Goal: Task Accomplishment & Management: Manage account settings

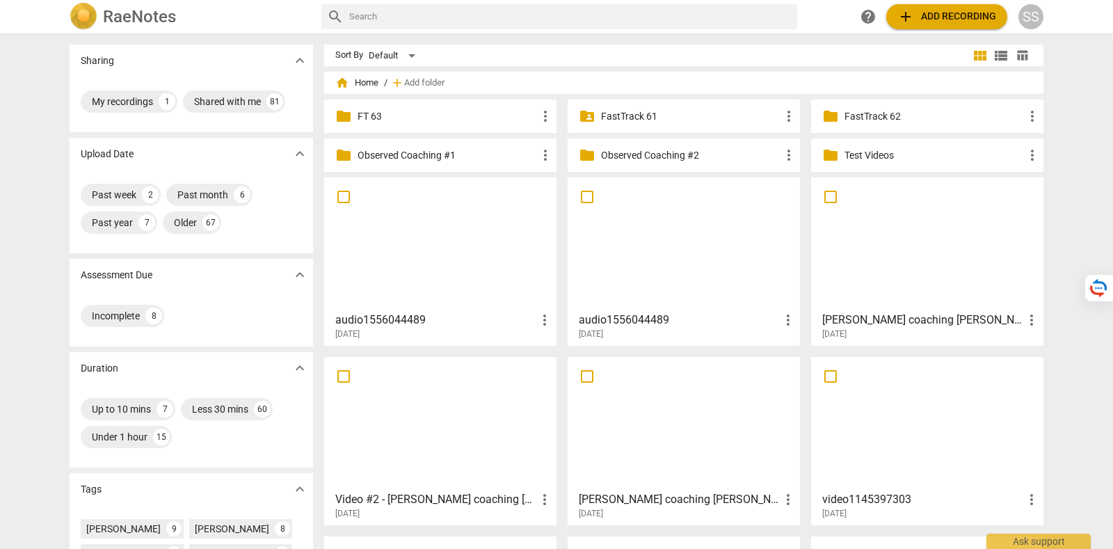
click at [1022, 56] on span "table_chart" at bounding box center [1022, 55] width 13 height 13
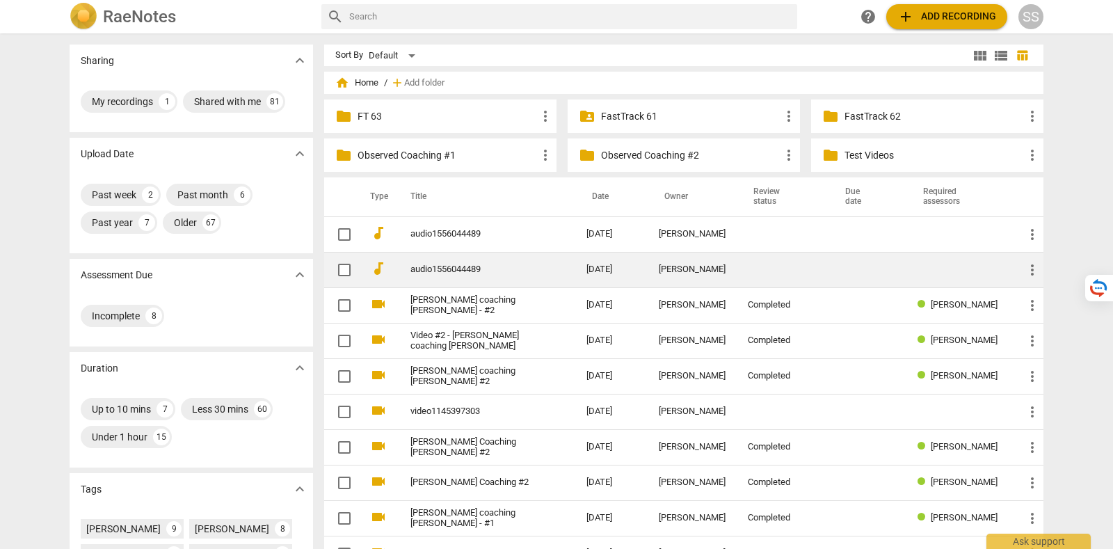
click at [719, 261] on td "[PERSON_NAME]" at bounding box center [692, 269] width 89 height 35
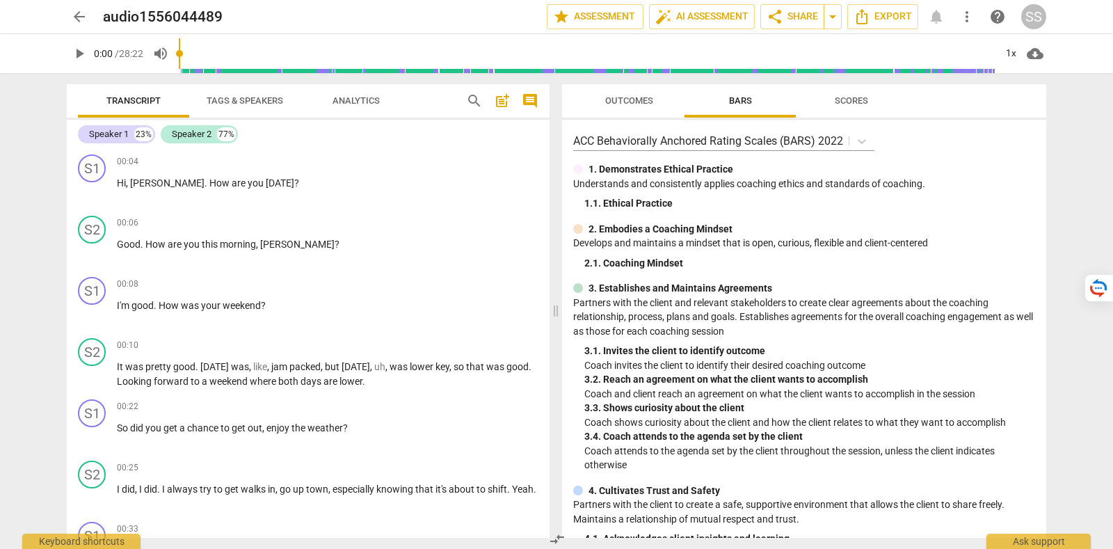
click at [74, 17] on span "arrow_back" at bounding box center [79, 16] width 17 height 17
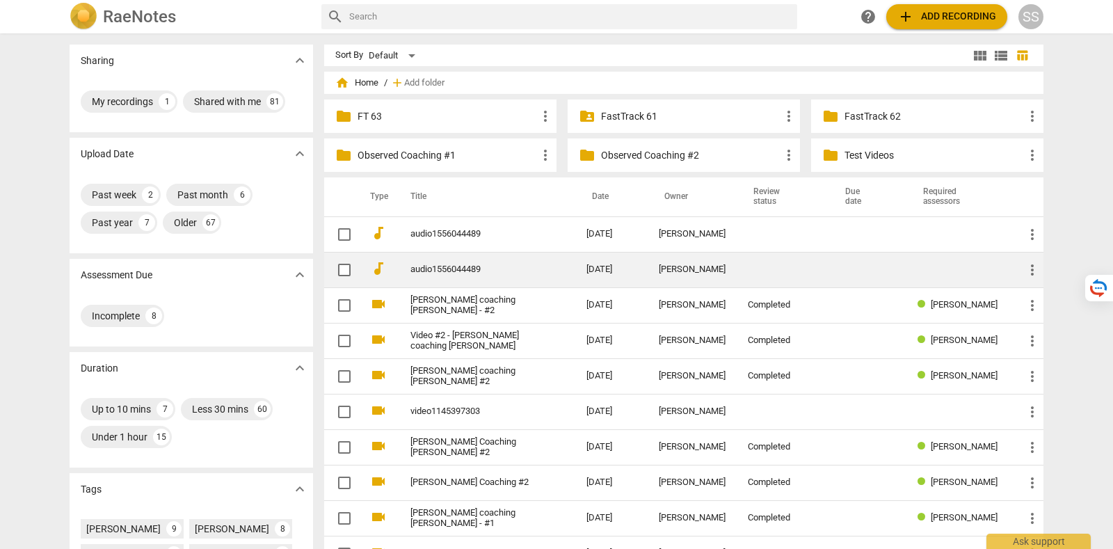
click at [501, 273] on link "audio1556044489" at bounding box center [474, 269] width 126 height 10
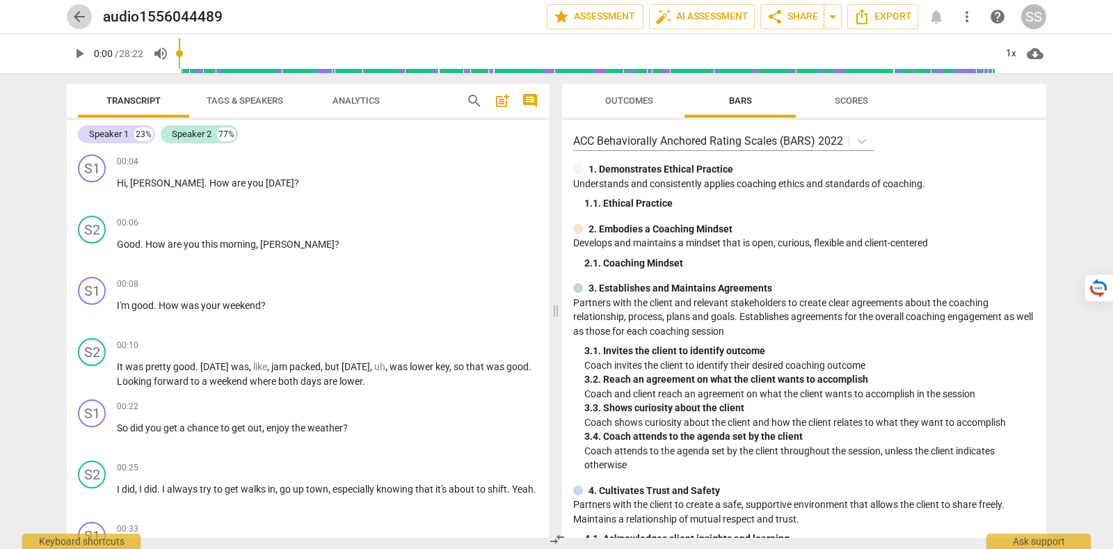
click at [71, 13] on span "arrow_back" at bounding box center [79, 16] width 17 height 17
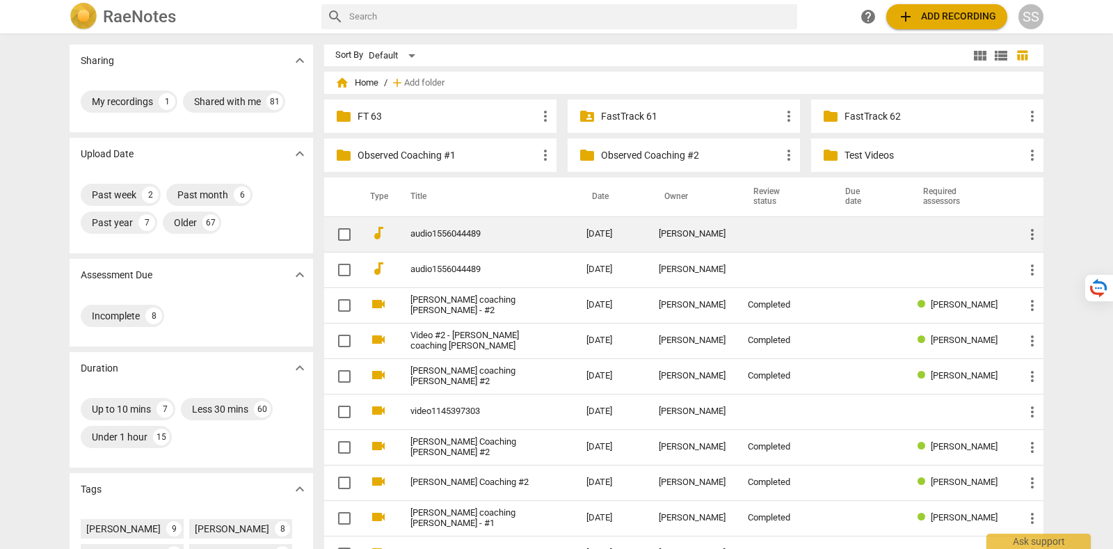
click at [459, 232] on link "audio1556044489" at bounding box center [474, 234] width 126 height 10
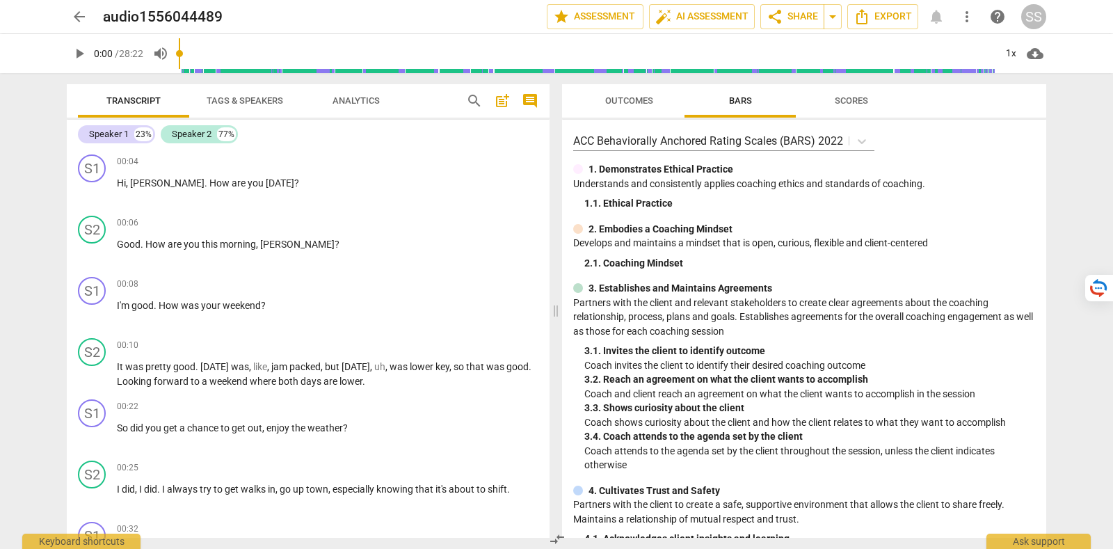
click at [1047, 12] on div "arrow_back audio1556044489 edit star Assessment auto_fix_high AI Assessment sha…" at bounding box center [556, 16] width 1091 height 33
click at [1032, 22] on div "SS" at bounding box center [1033, 16] width 25 height 25
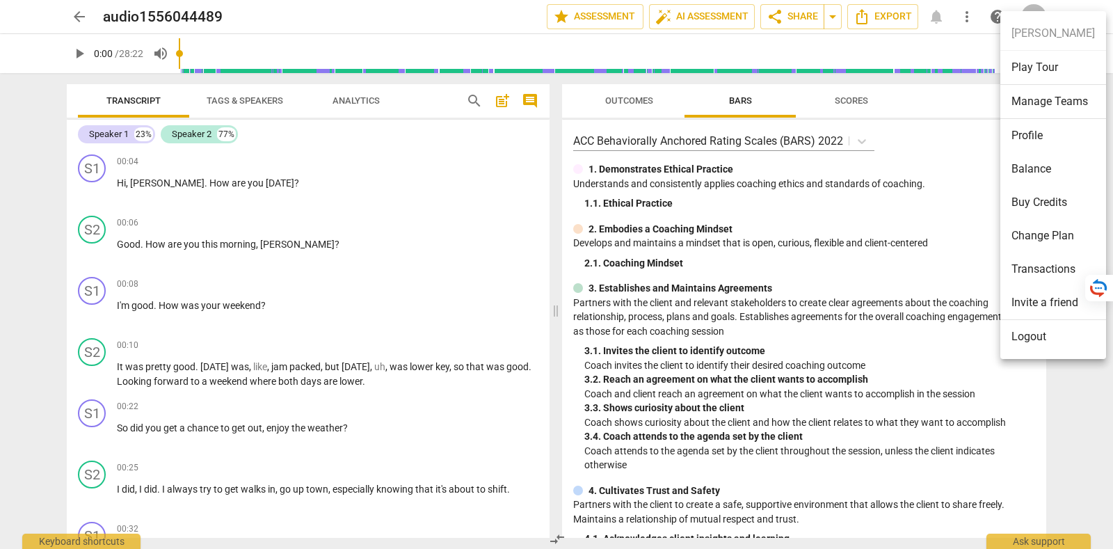
click at [1037, 342] on li "Logout" at bounding box center [1054, 336] width 106 height 33
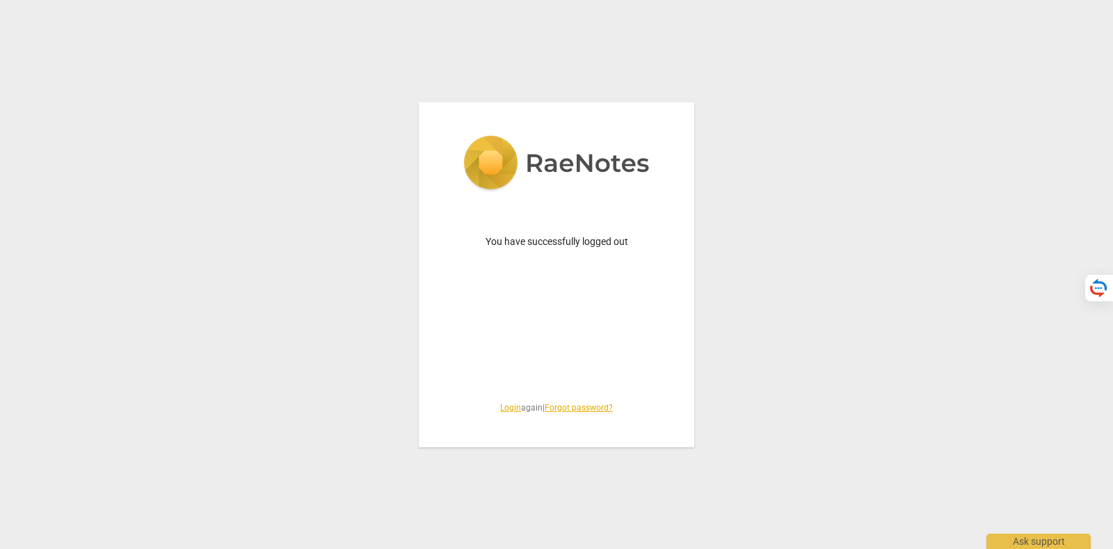
click at [504, 407] on link "Login" at bounding box center [510, 408] width 21 height 10
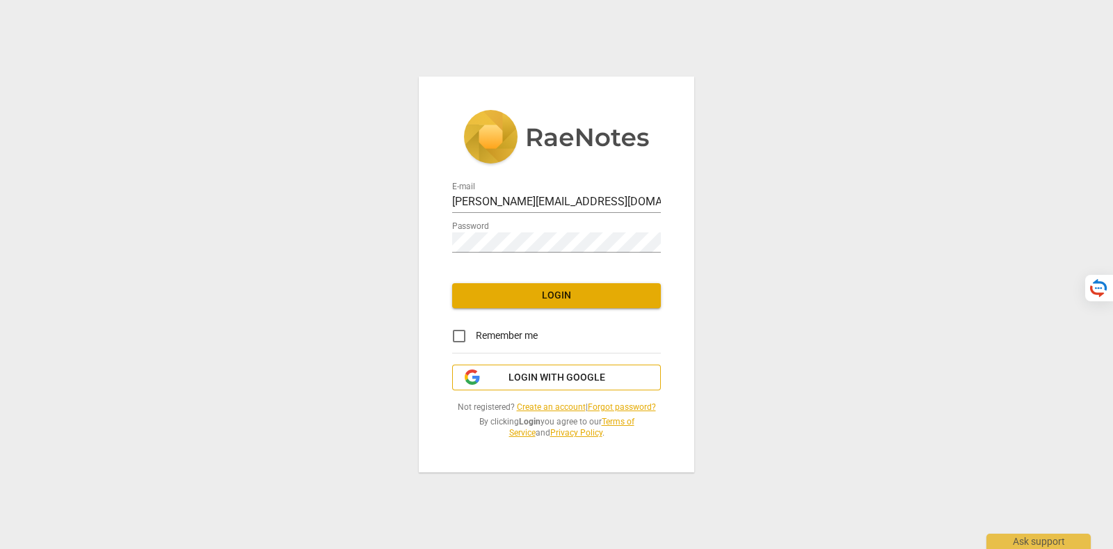
click at [564, 379] on span "Login with Google" at bounding box center [557, 378] width 97 height 14
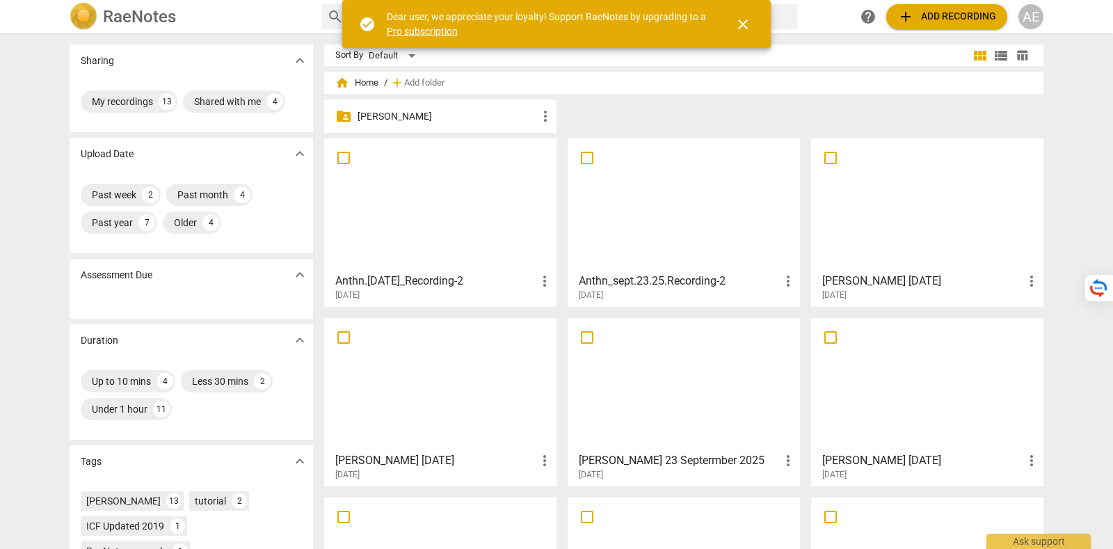
click at [747, 17] on span "close" at bounding box center [743, 24] width 17 height 17
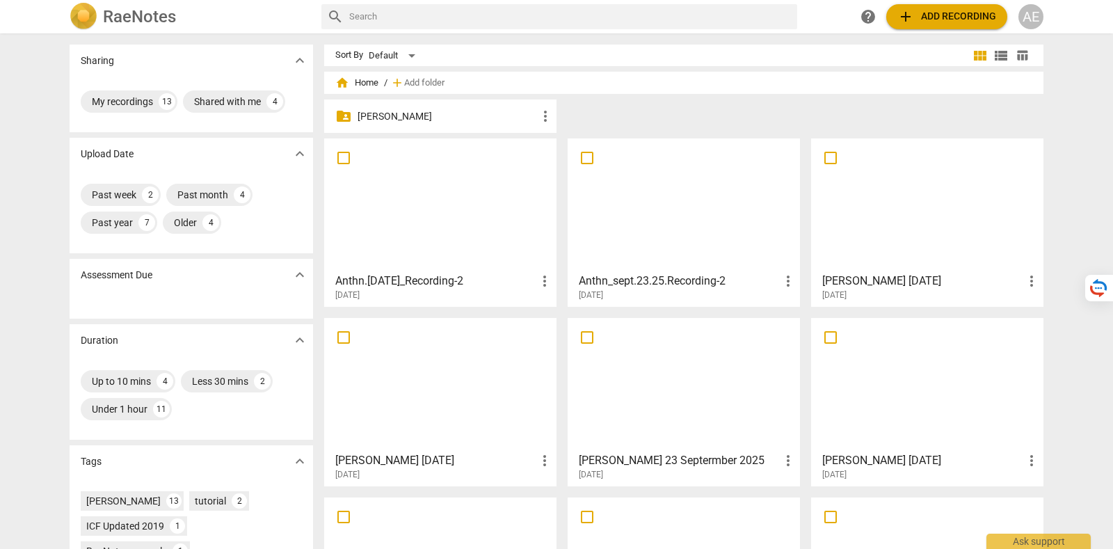
click at [1035, 22] on div "AE" at bounding box center [1031, 16] width 25 height 25
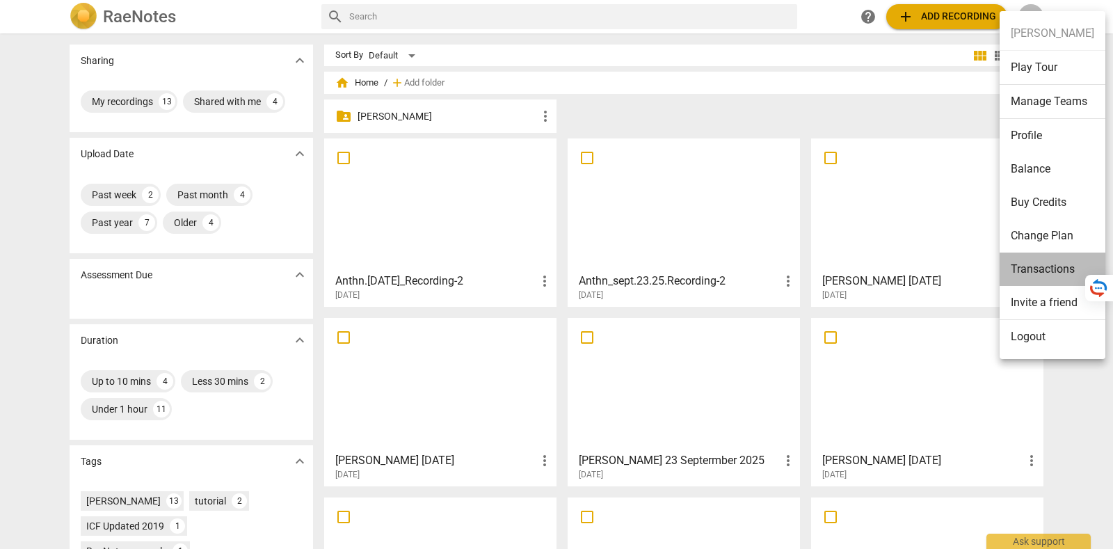
click at [1054, 269] on li "Transactions" at bounding box center [1053, 269] width 106 height 33
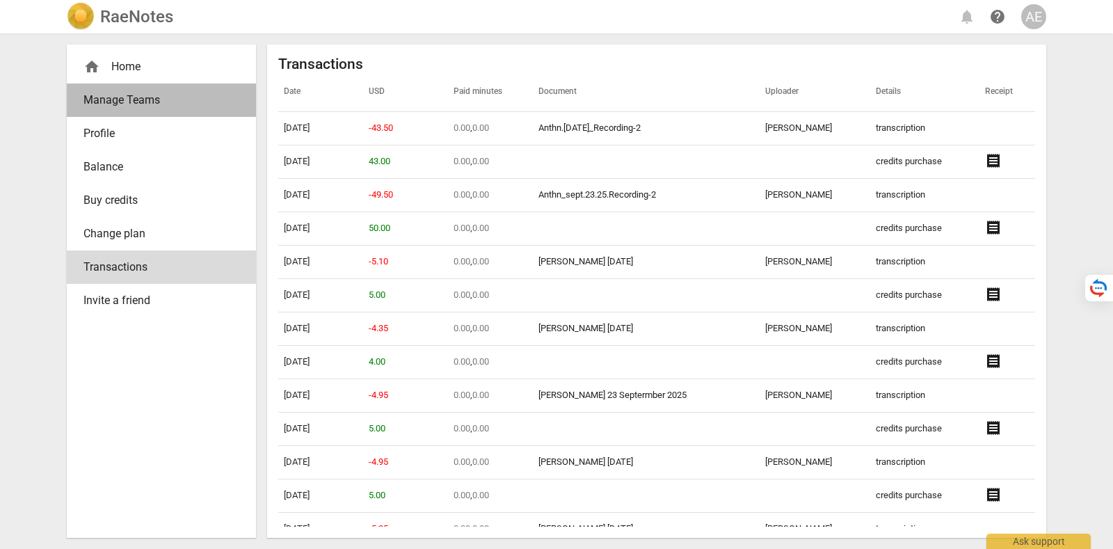
click at [164, 99] on span "Manage Teams" at bounding box center [155, 100] width 145 height 17
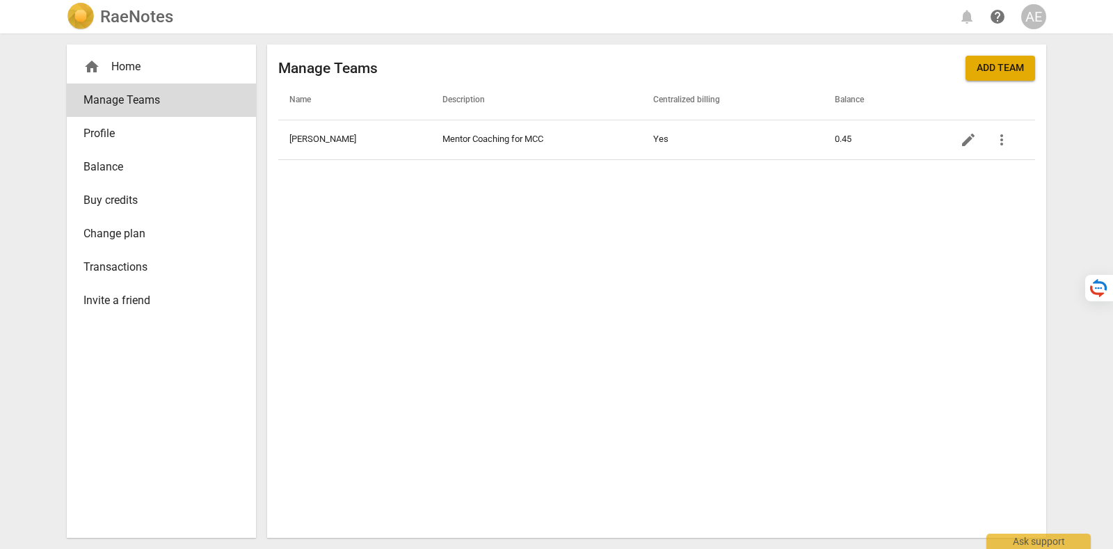
click at [154, 67] on div "home Home" at bounding box center [155, 66] width 145 height 17
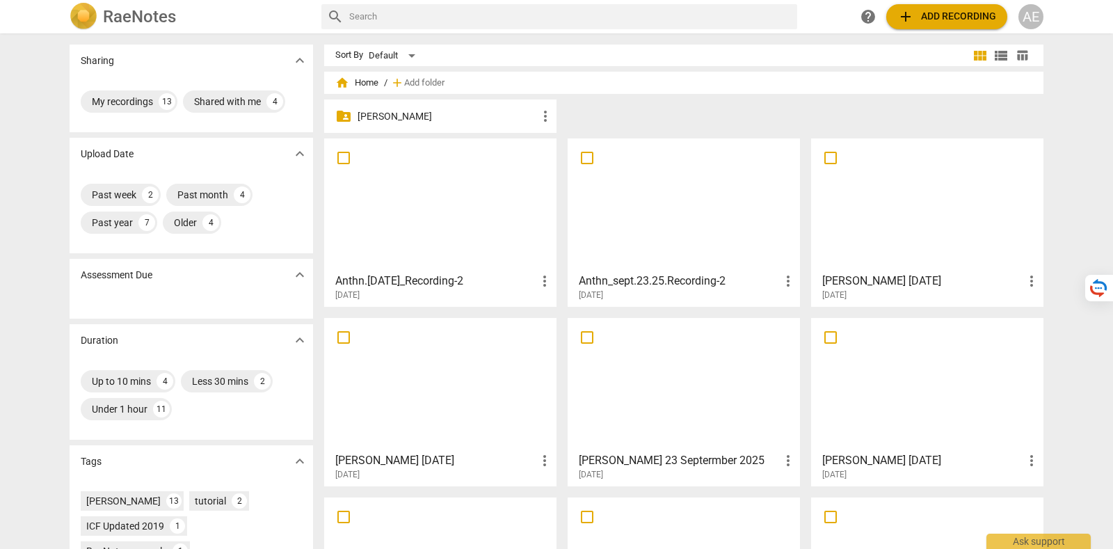
click at [427, 196] on div at bounding box center [440, 204] width 223 height 123
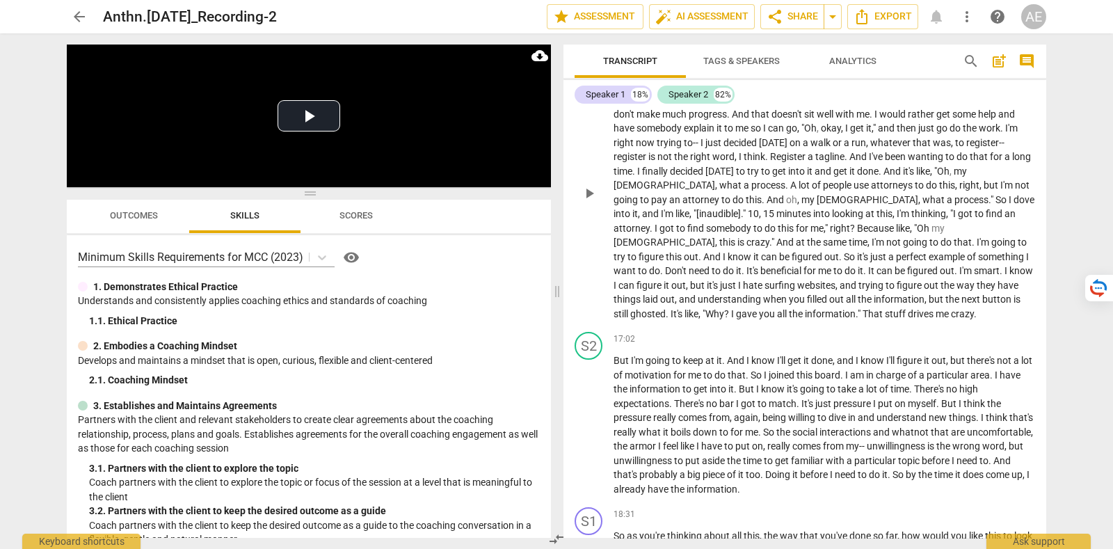
scroll to position [2696, 0]
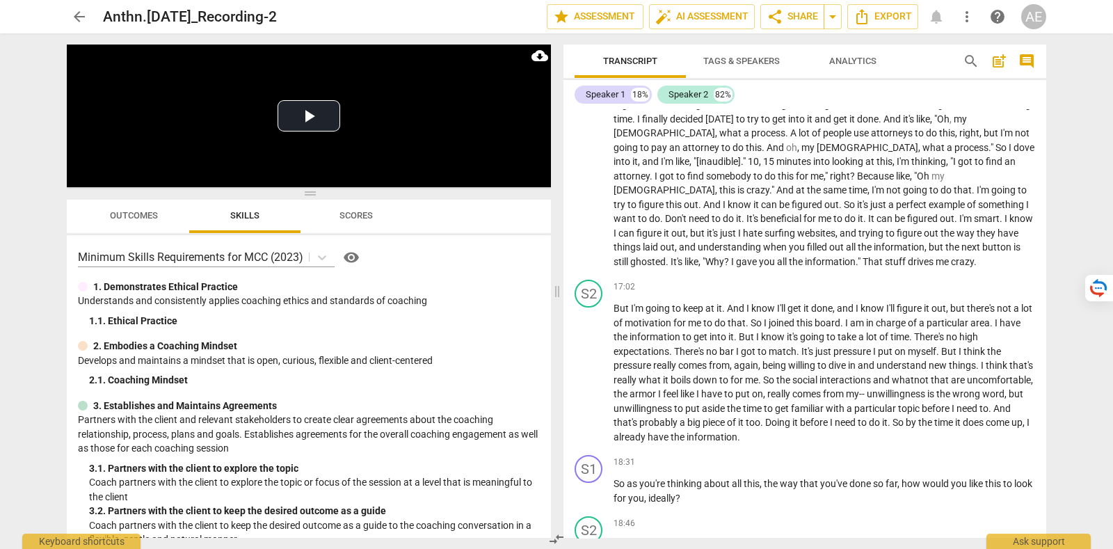
click at [1034, 15] on div "AE" at bounding box center [1033, 16] width 25 height 25
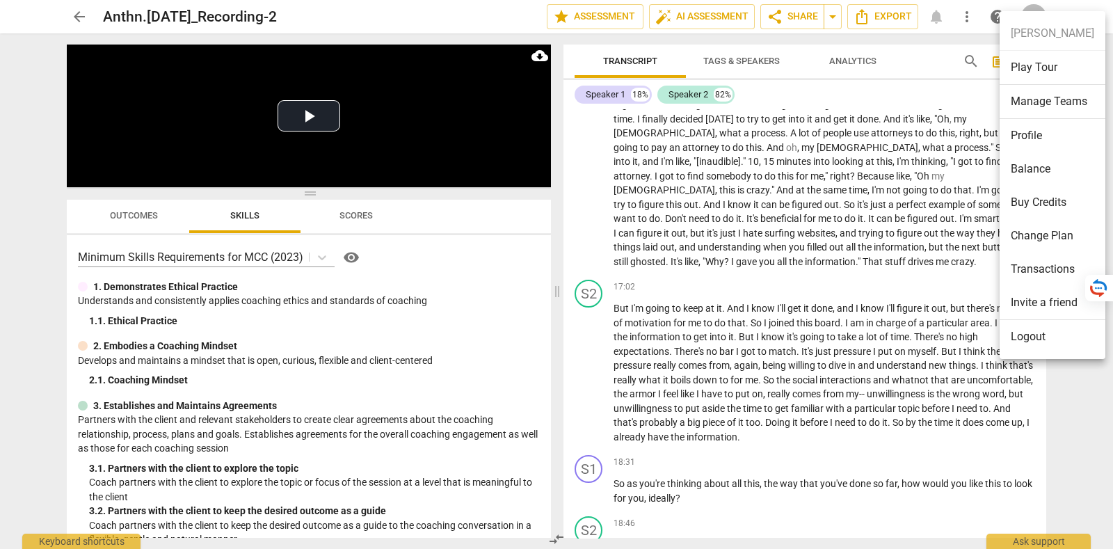
click at [1037, 346] on li "Logout" at bounding box center [1053, 336] width 106 height 33
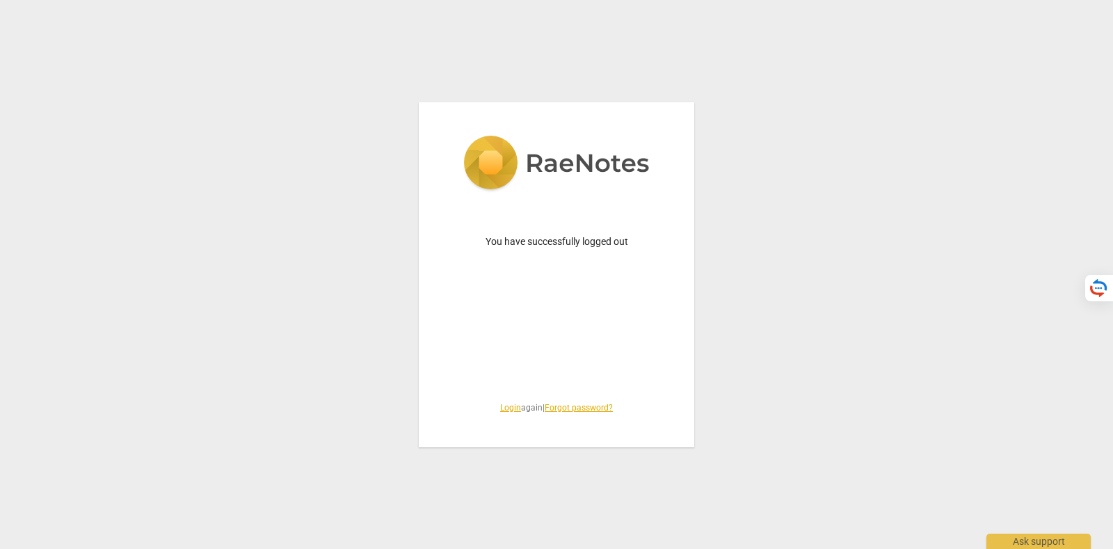
click at [507, 408] on link "Login" at bounding box center [510, 408] width 21 height 10
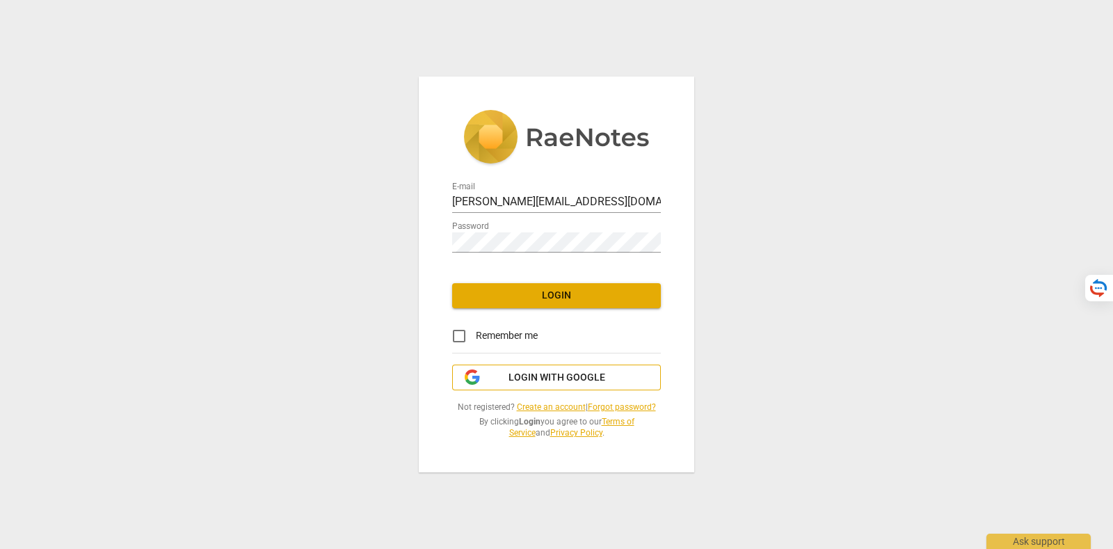
click at [543, 377] on span "Login with Google" at bounding box center [557, 378] width 97 height 14
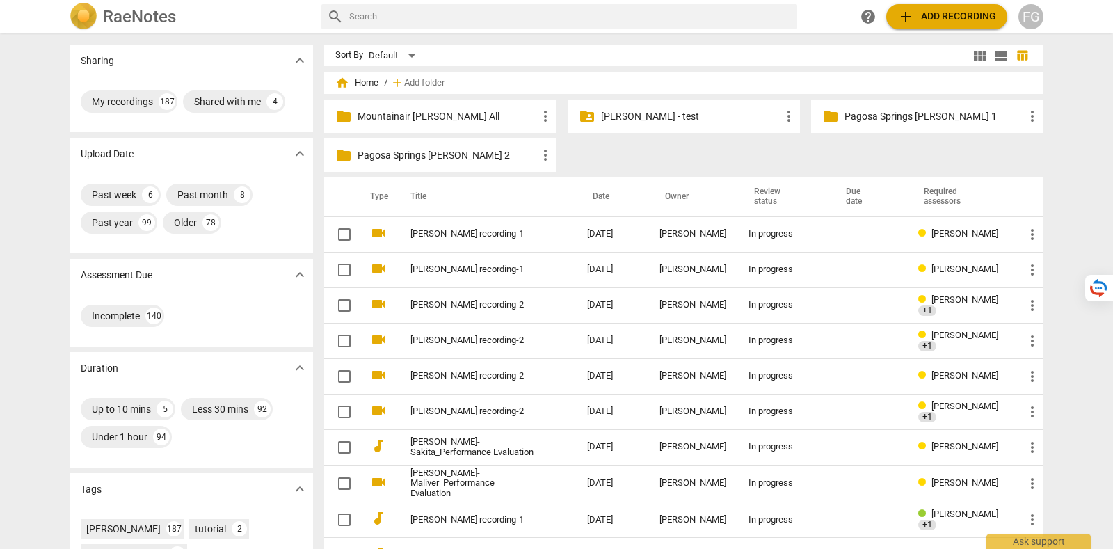
click at [1035, 13] on div "FG" at bounding box center [1031, 16] width 25 height 25
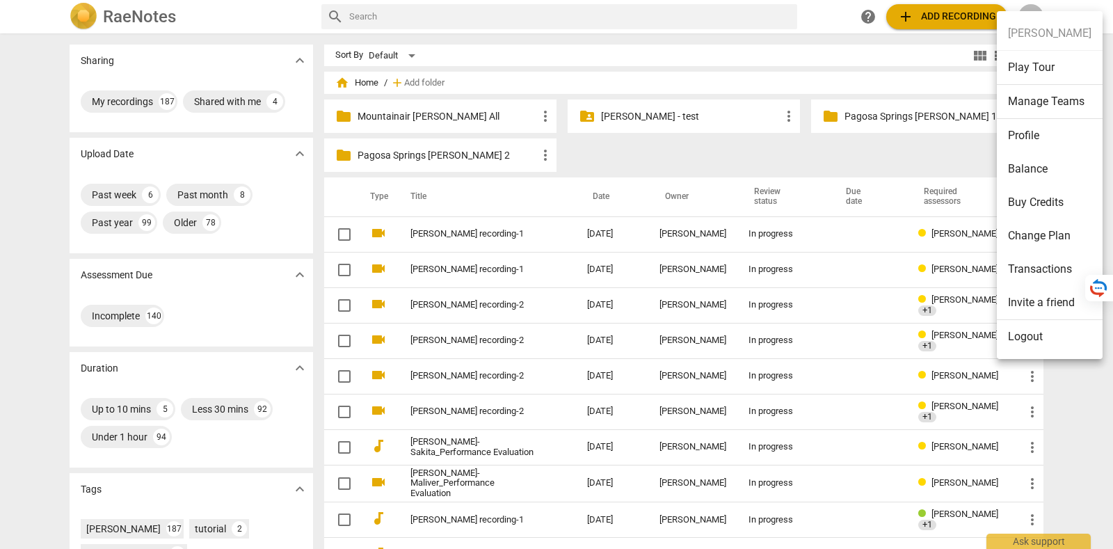
click at [1044, 276] on li "Transactions" at bounding box center [1050, 269] width 106 height 33
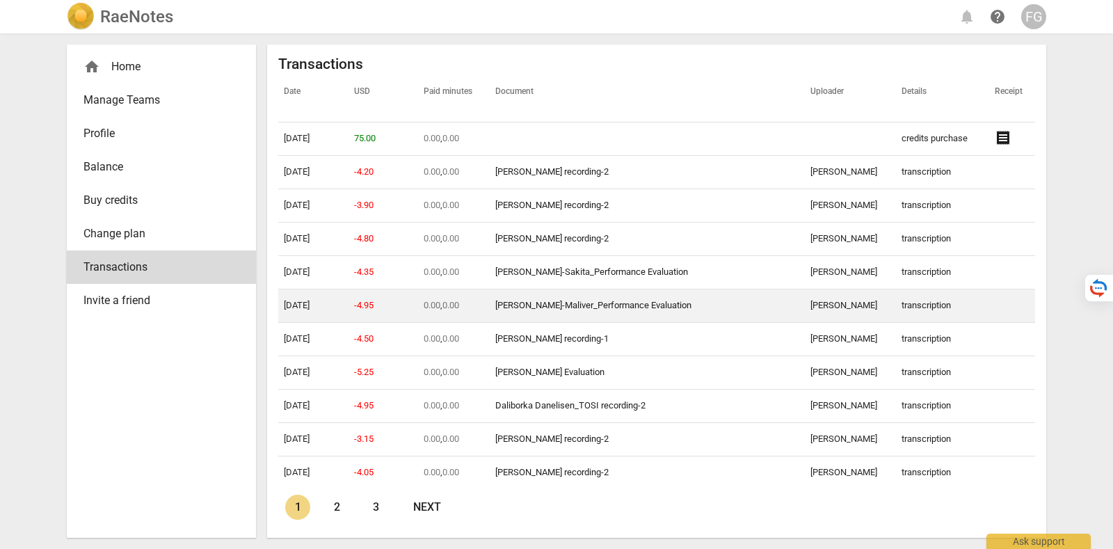
scroll to position [173, 0]
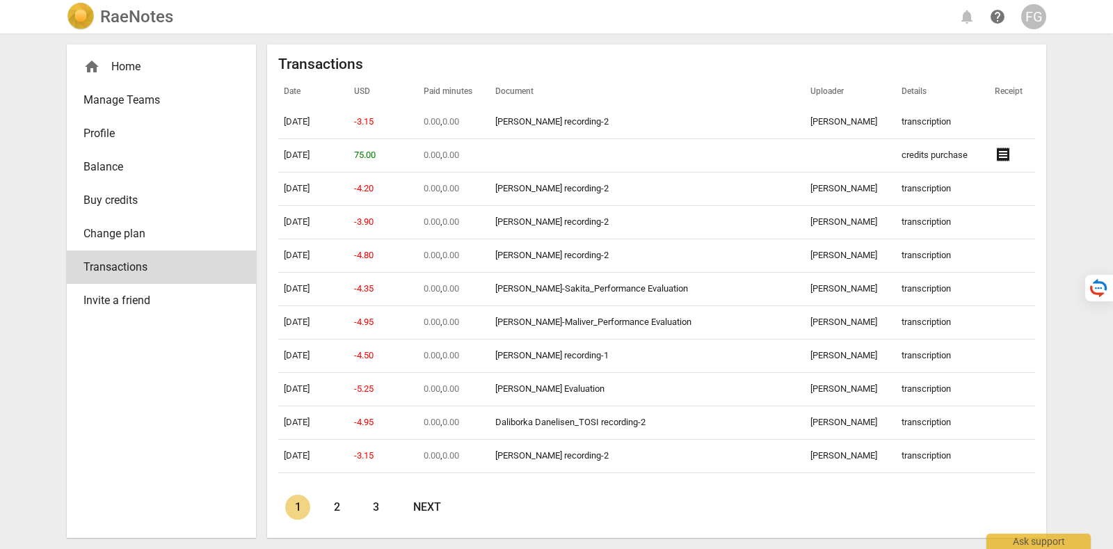
click at [269, 317] on div "Transactions Date USD Paid minutes Document Uploader Details Receipt 10-11-2025…" at bounding box center [656, 291] width 779 height 493
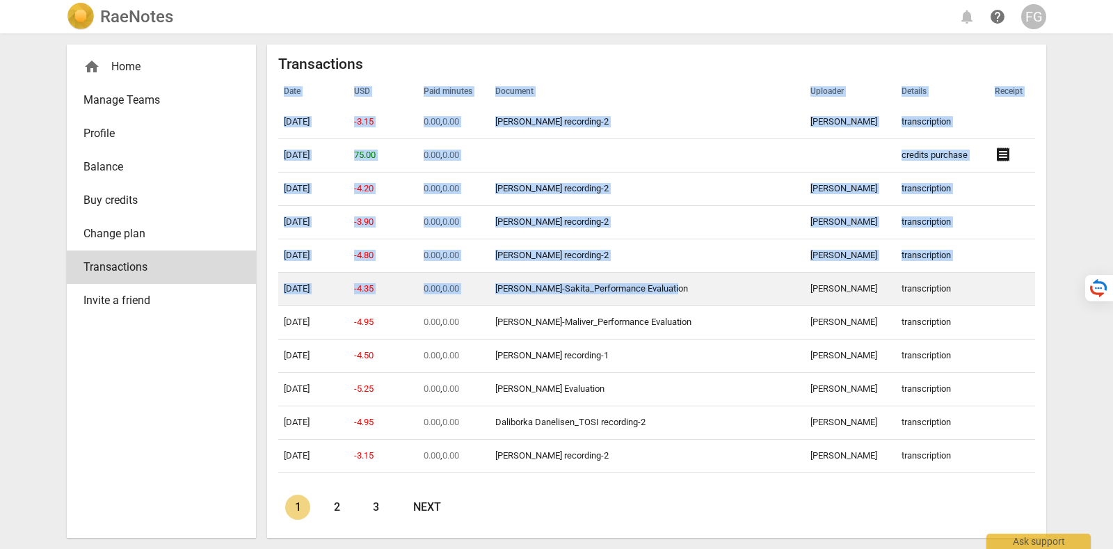
drag, startPoint x: 277, startPoint y: 182, endPoint x: 704, endPoint y: 294, distance: 441.7
click at [704, 294] on div "Transactions Date USD Paid minutes Document Uploader Details Receipt 10-11-2025…" at bounding box center [656, 291] width 779 height 493
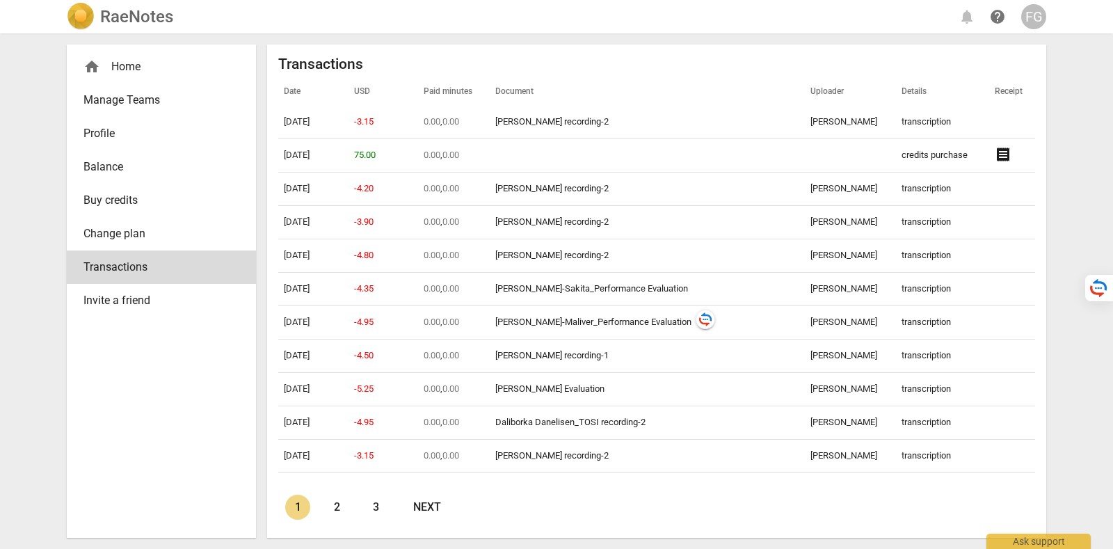
click at [1070, 226] on div "RaeNotes notifications help FG home Home Manage Teams Profile Balance Buy credi…" at bounding box center [556, 274] width 1113 height 549
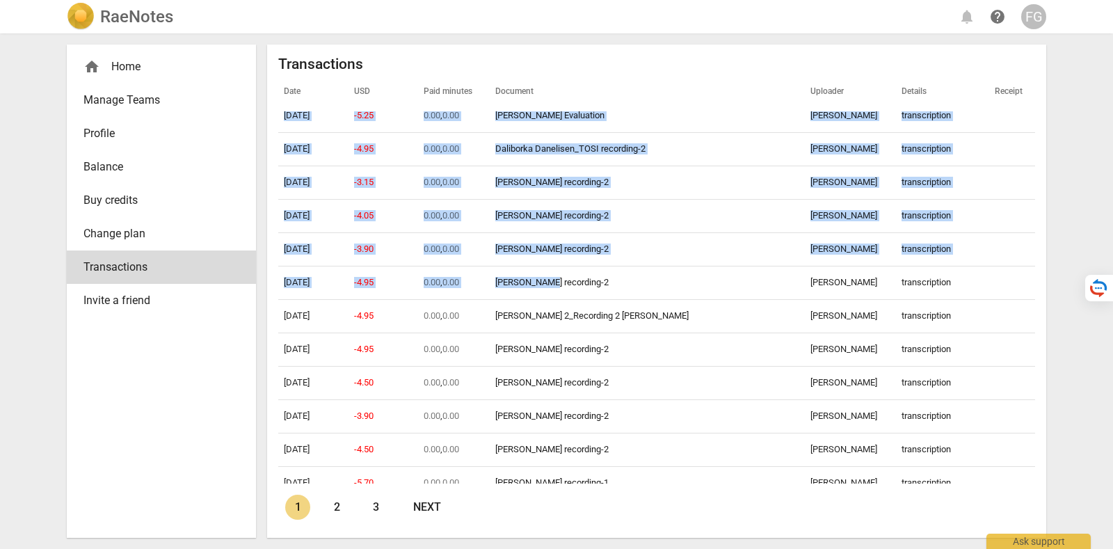
scroll to position [522, 0]
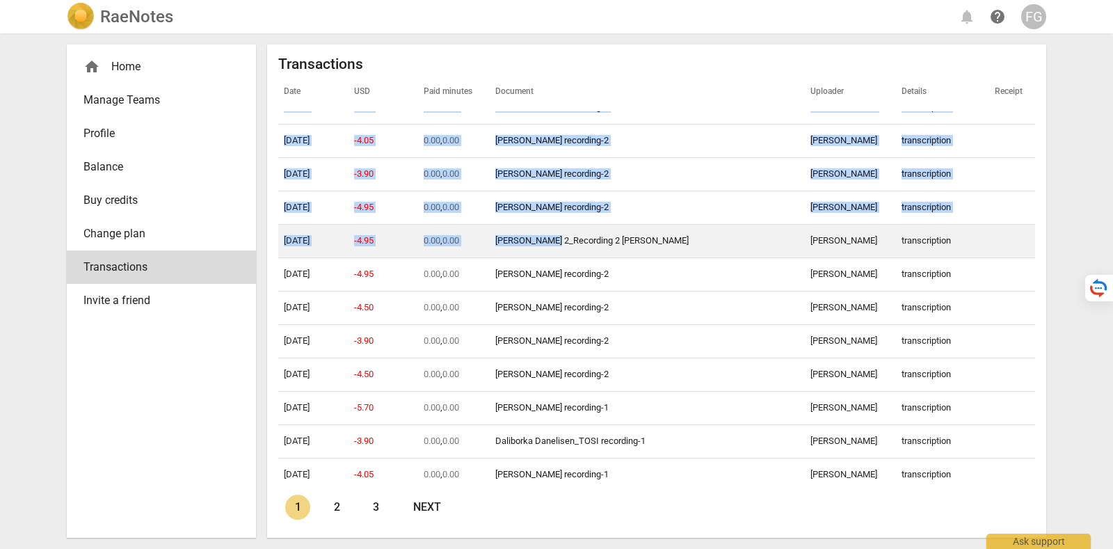
drag, startPoint x: 282, startPoint y: 188, endPoint x: 578, endPoint y: 229, distance: 297.9
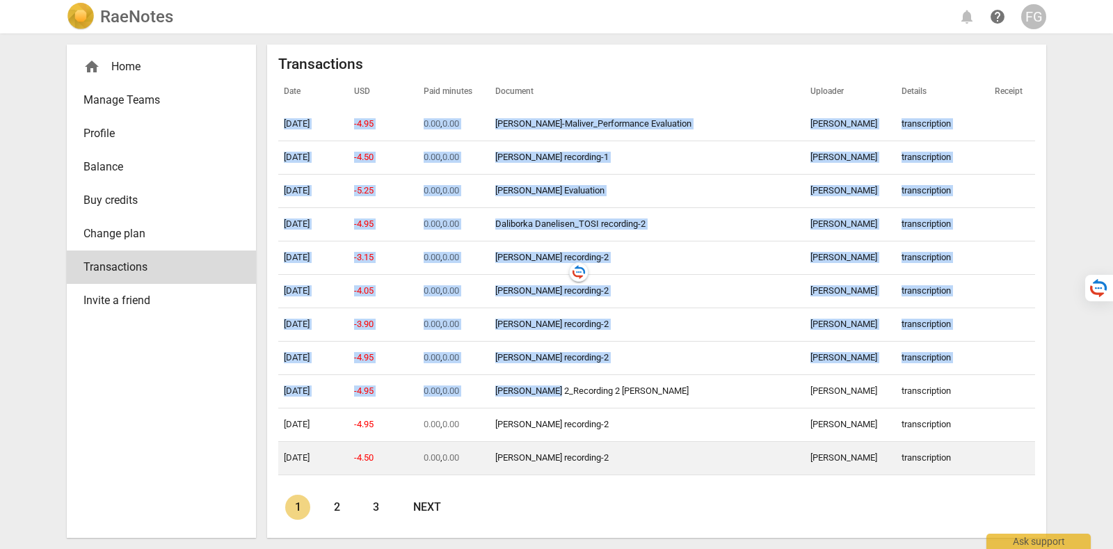
scroll to position [347, 0]
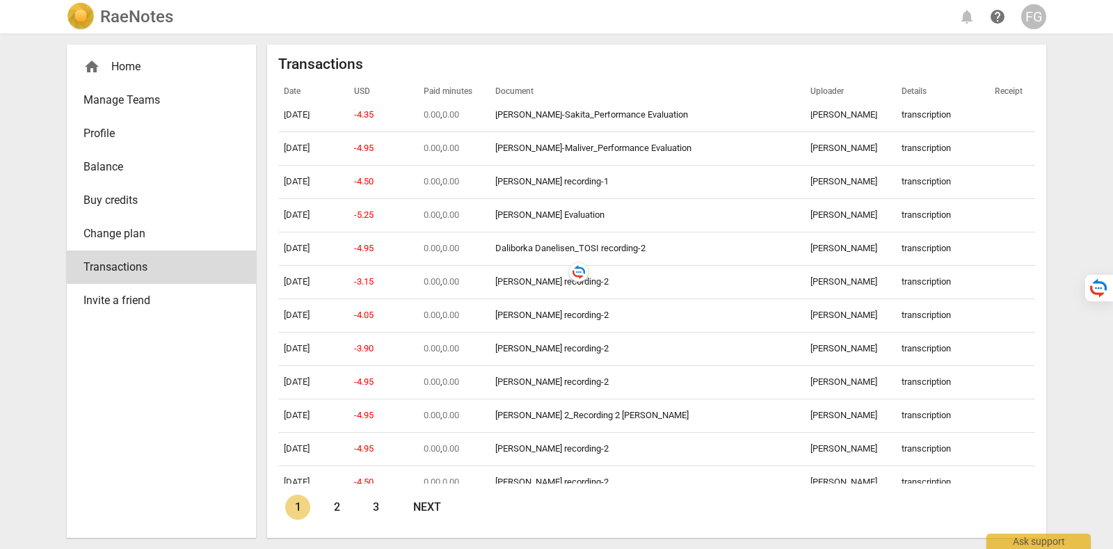
click at [267, 333] on div "Transactions Date USD Paid minutes Document Uploader Details Receipt 10-11-2025…" at bounding box center [656, 291] width 779 height 493
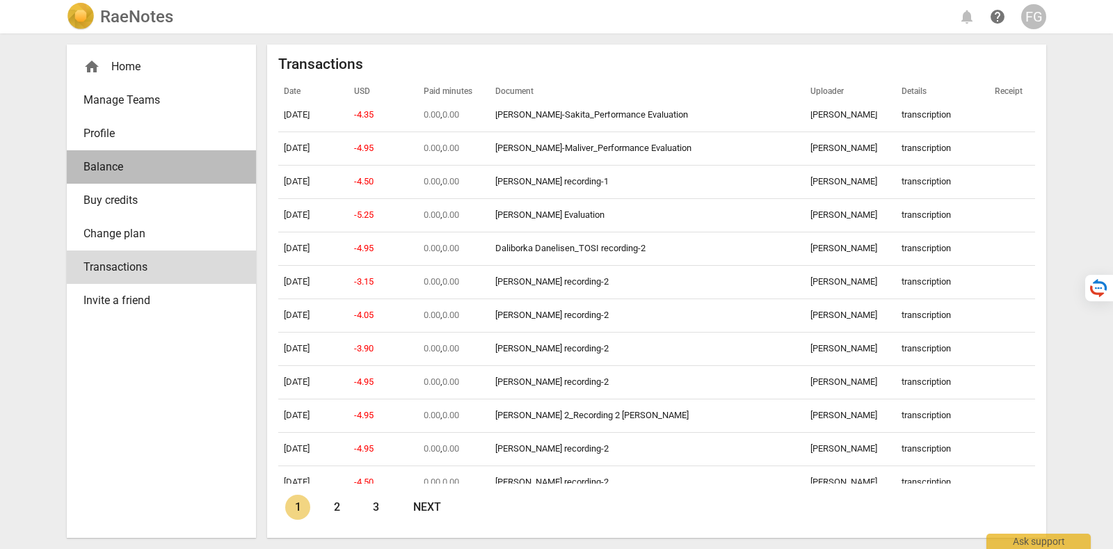
click at [125, 161] on span "Balance" at bounding box center [155, 167] width 145 height 17
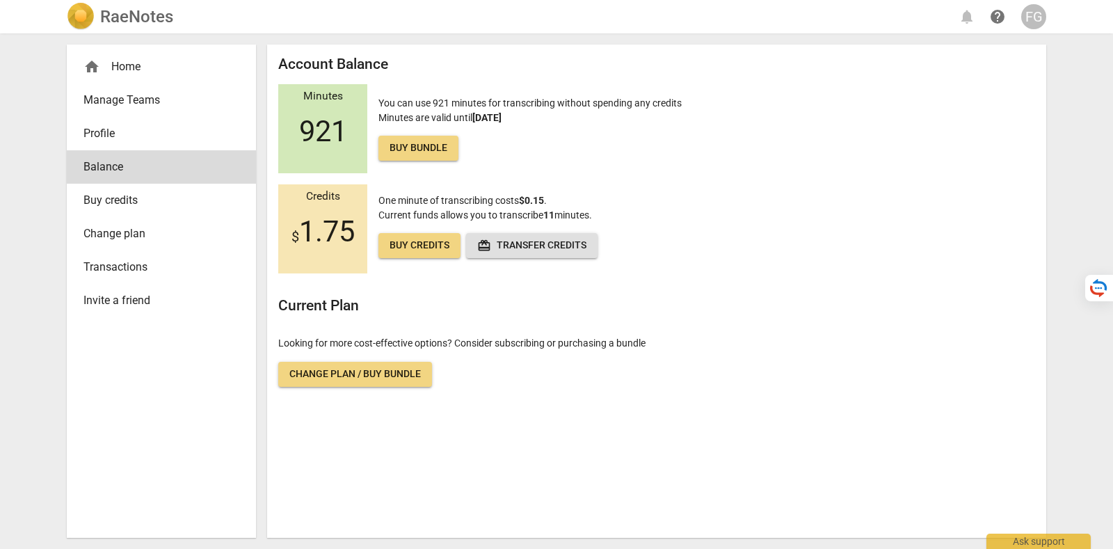
click at [146, 236] on span "Change plan" at bounding box center [155, 233] width 145 height 17
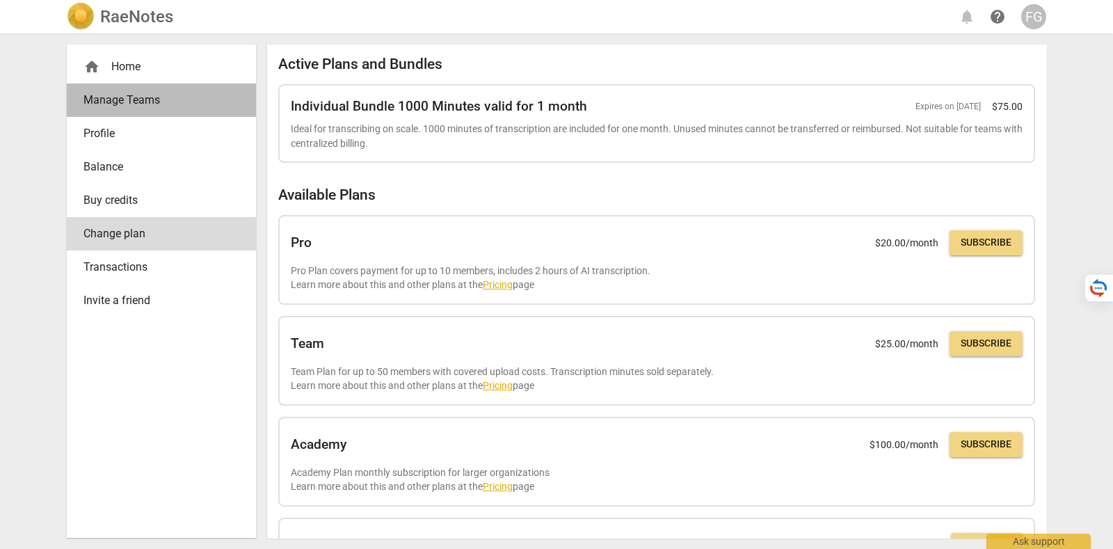
click at [146, 102] on span "Manage Teams" at bounding box center [155, 100] width 145 height 17
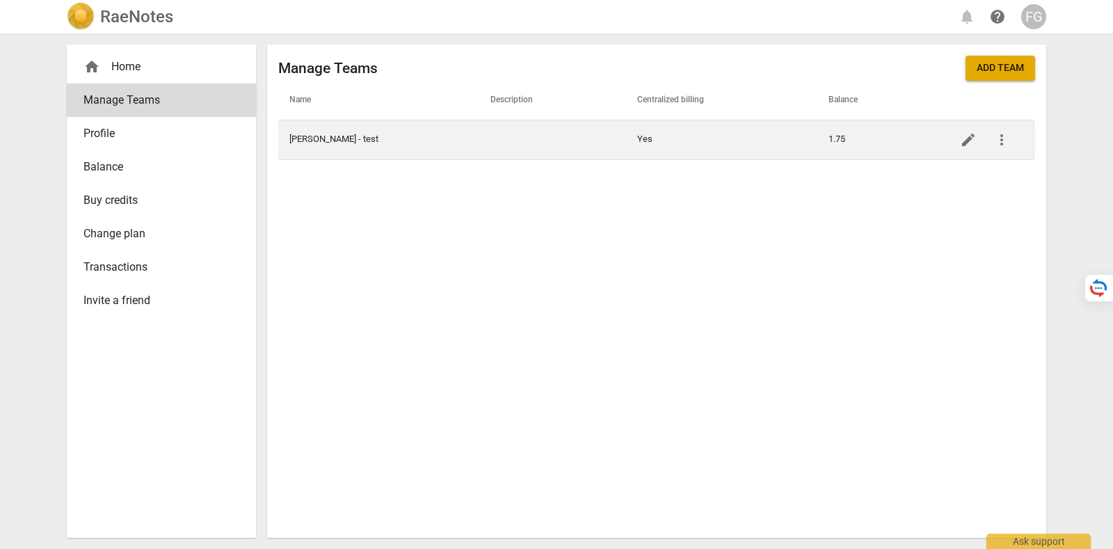
click at [388, 150] on td "Nikki - test" at bounding box center [378, 140] width 201 height 40
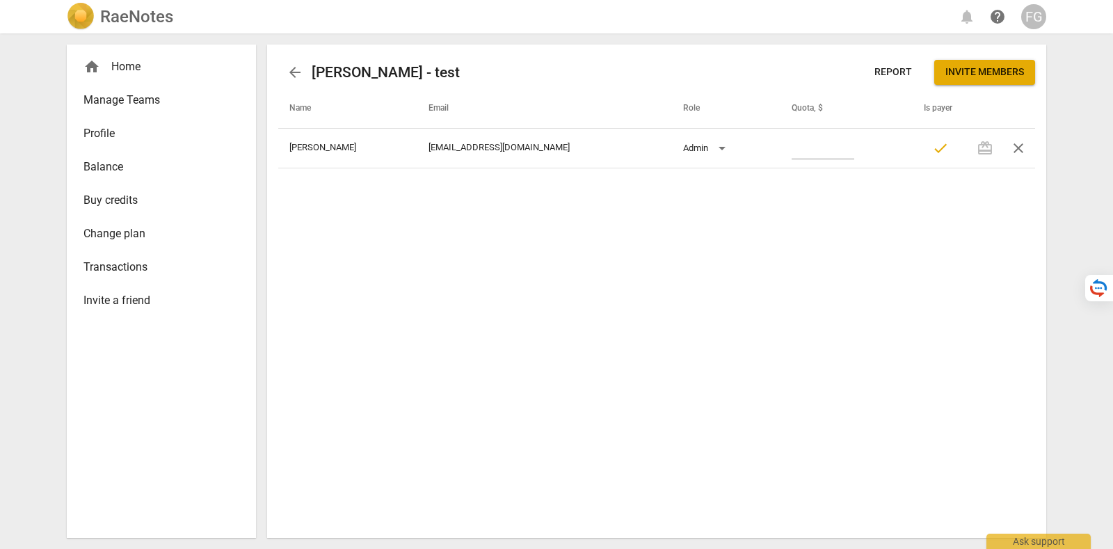
click at [177, 101] on span "Manage Teams" at bounding box center [155, 100] width 145 height 17
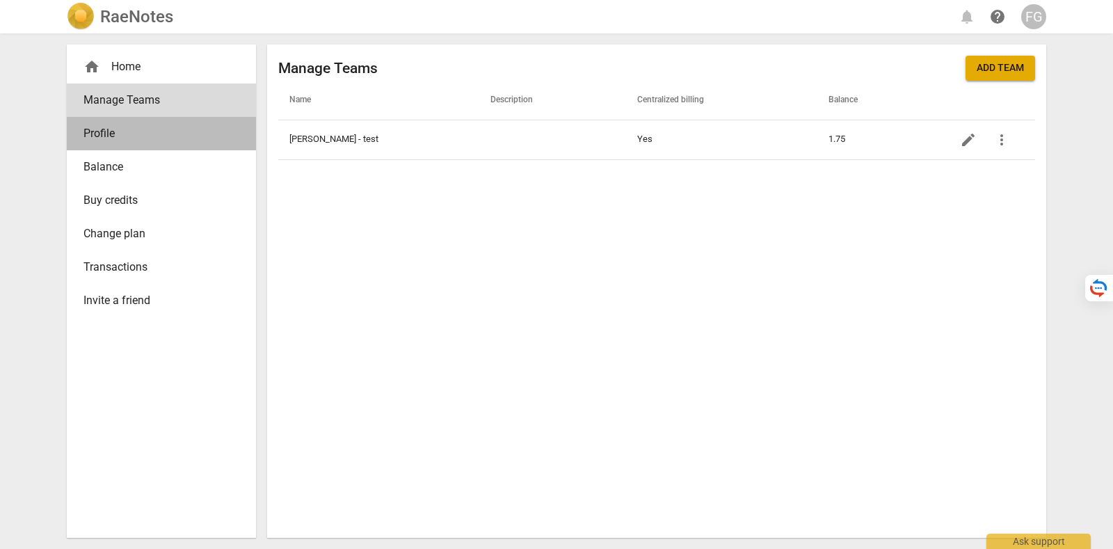
click at [174, 134] on span "Profile" at bounding box center [155, 133] width 145 height 17
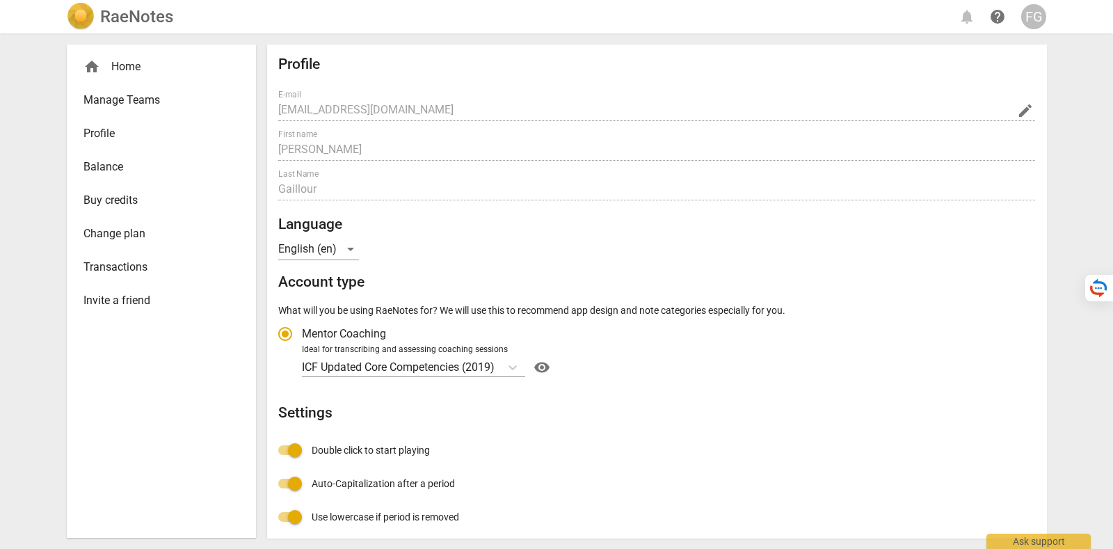
radio input "false"
click at [143, 92] on span "Manage Teams" at bounding box center [155, 100] width 145 height 17
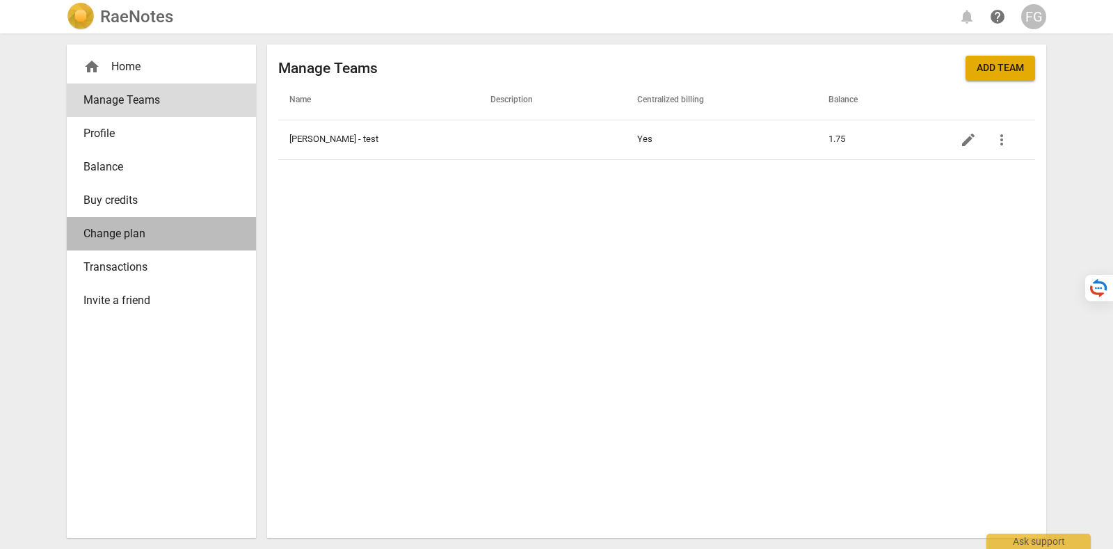
click at [152, 234] on span "Change plan" at bounding box center [155, 233] width 145 height 17
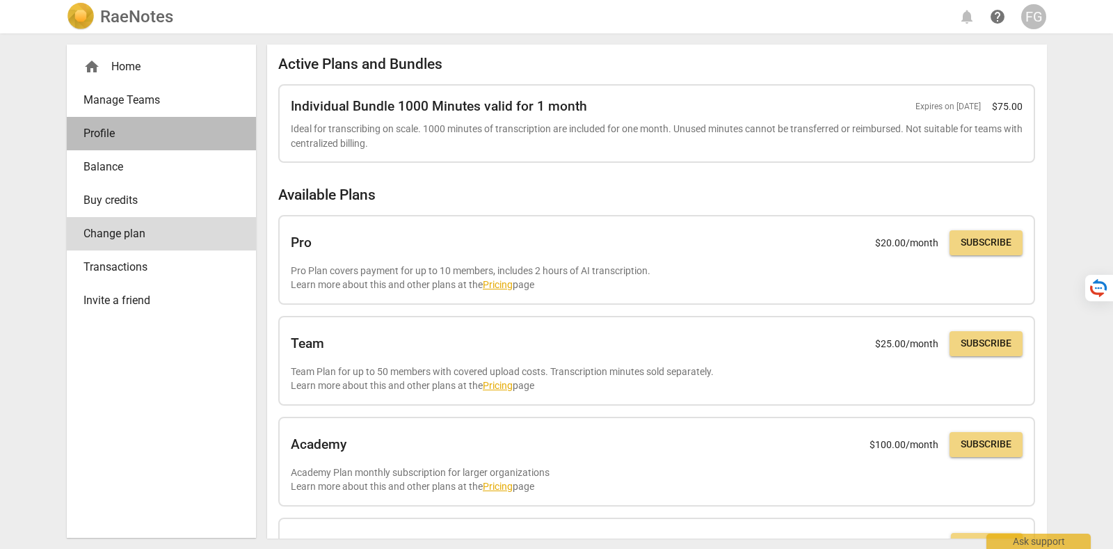
click at [133, 138] on span "Profile" at bounding box center [155, 133] width 145 height 17
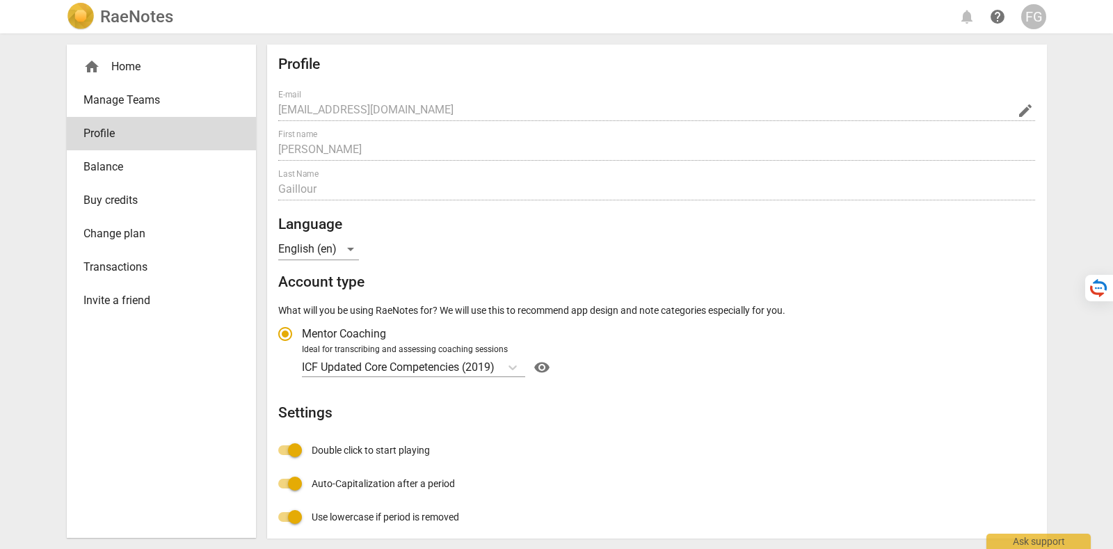
radio input "false"
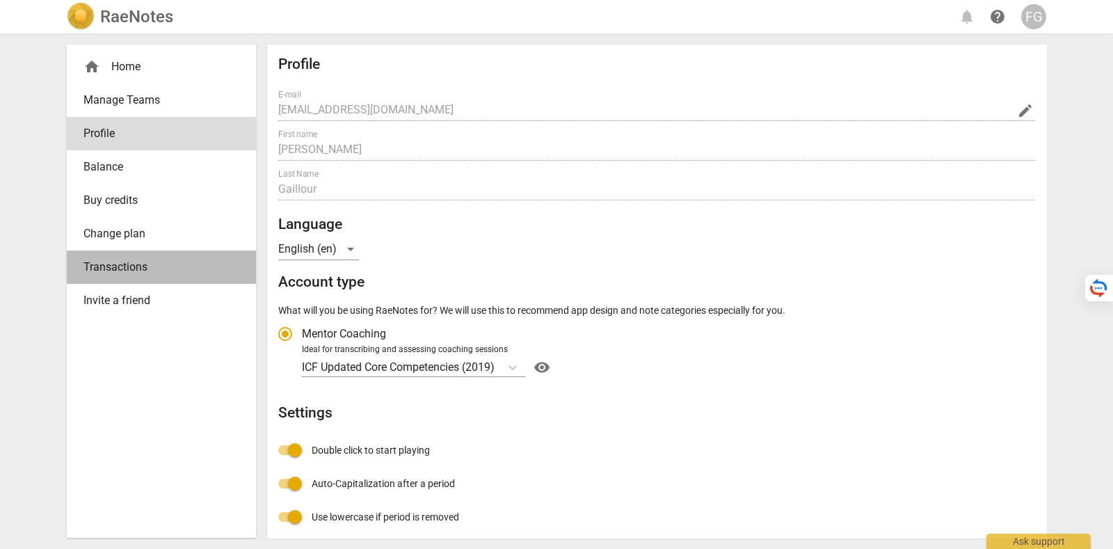
click at [181, 280] on link "Transactions" at bounding box center [161, 266] width 189 height 33
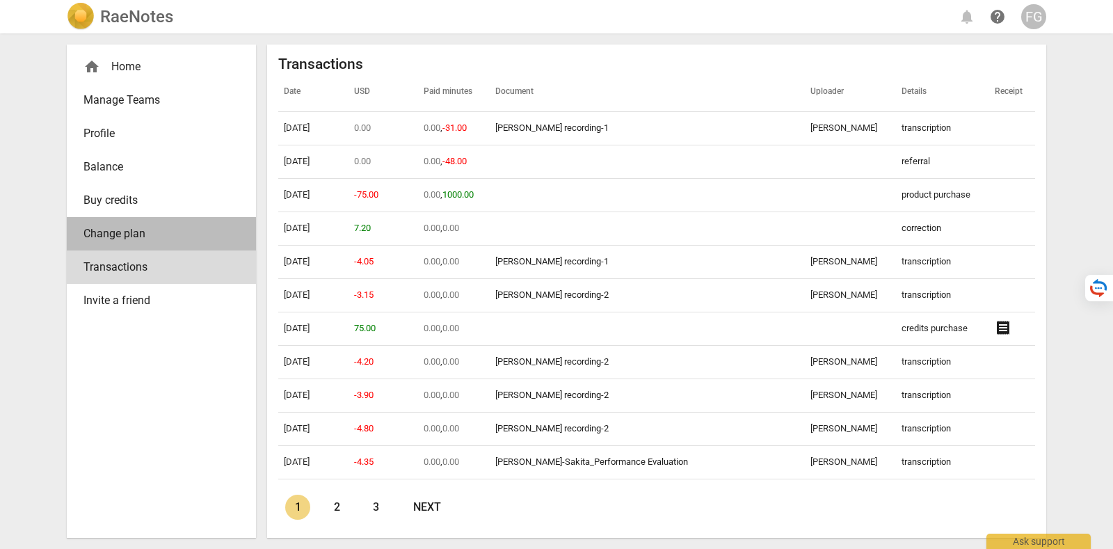
click at [182, 234] on span "Change plan" at bounding box center [155, 233] width 145 height 17
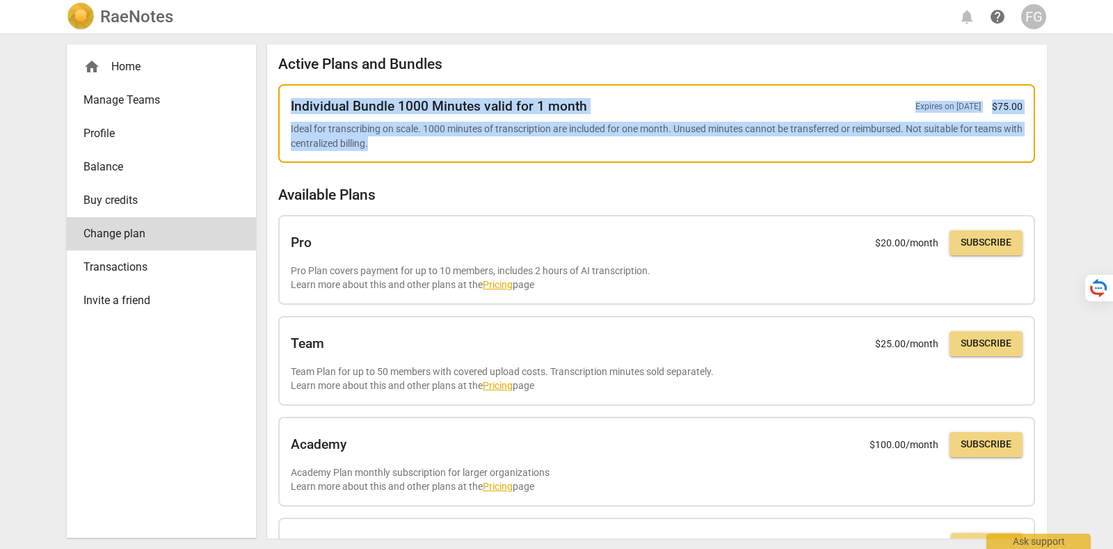
drag, startPoint x: 431, startPoint y: 141, endPoint x: 289, endPoint y: 104, distance: 146.8
click at [289, 104] on div "Individual Bundle 1000 Minutes valid for 1 month Expires on Nov 10, 2025 $ 75.0…" at bounding box center [656, 123] width 757 height 79
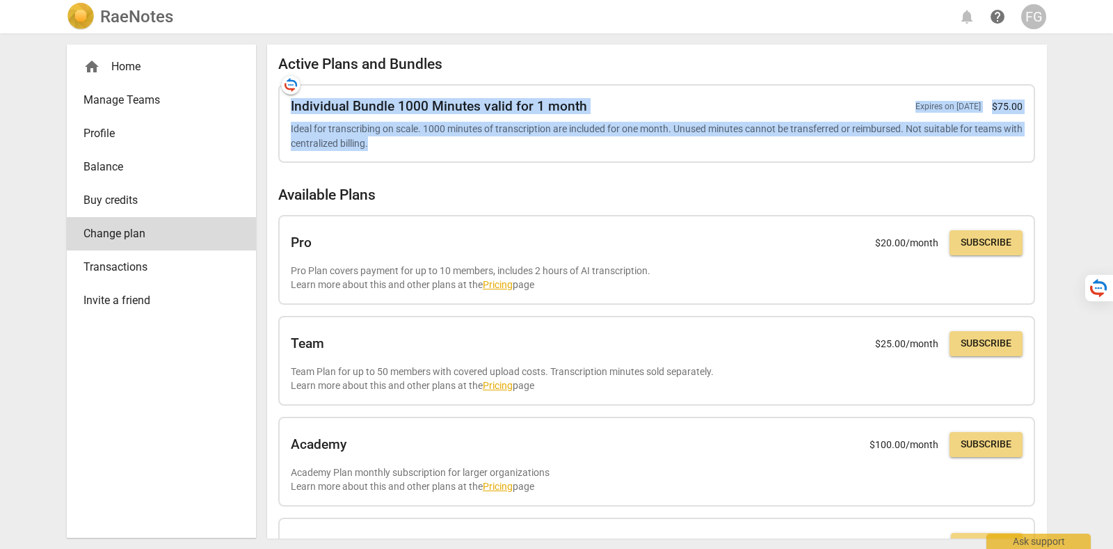
copy div "Individual Bundle 1000 Minutes valid for 1 month Expires on Nov 10, 2025 $ 75.0…"
